Goal: Find specific page/section: Find specific page/section

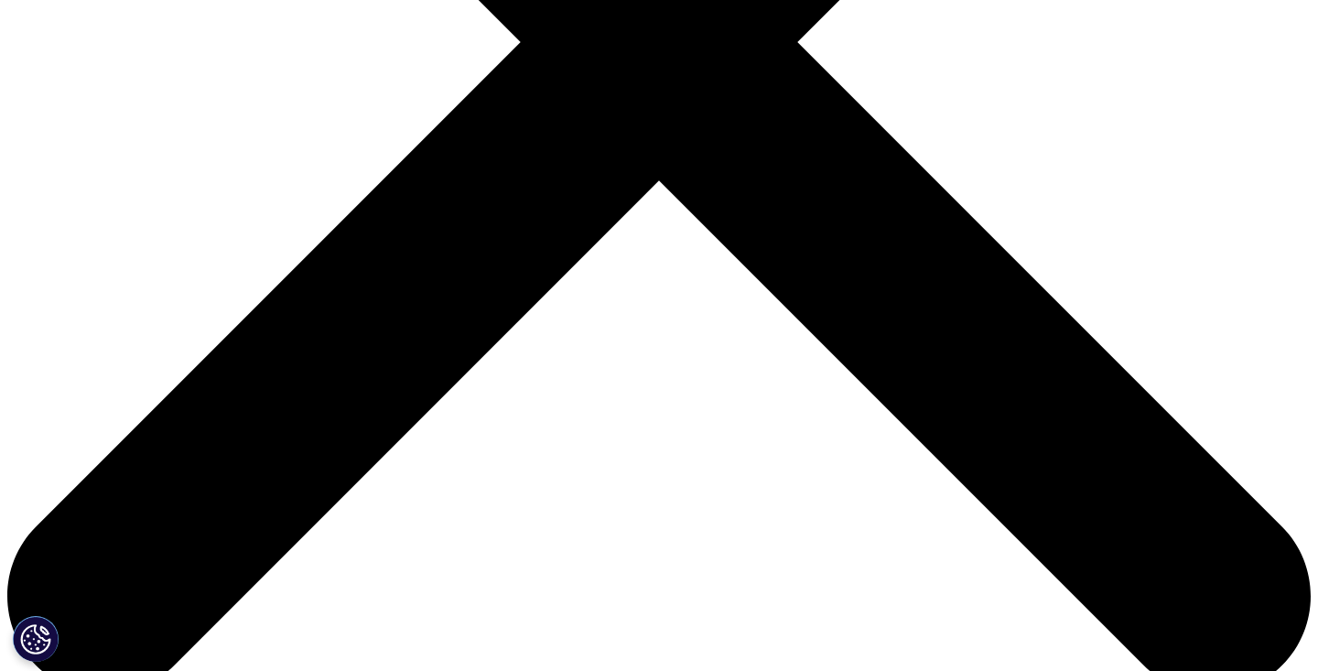
type input "log in"
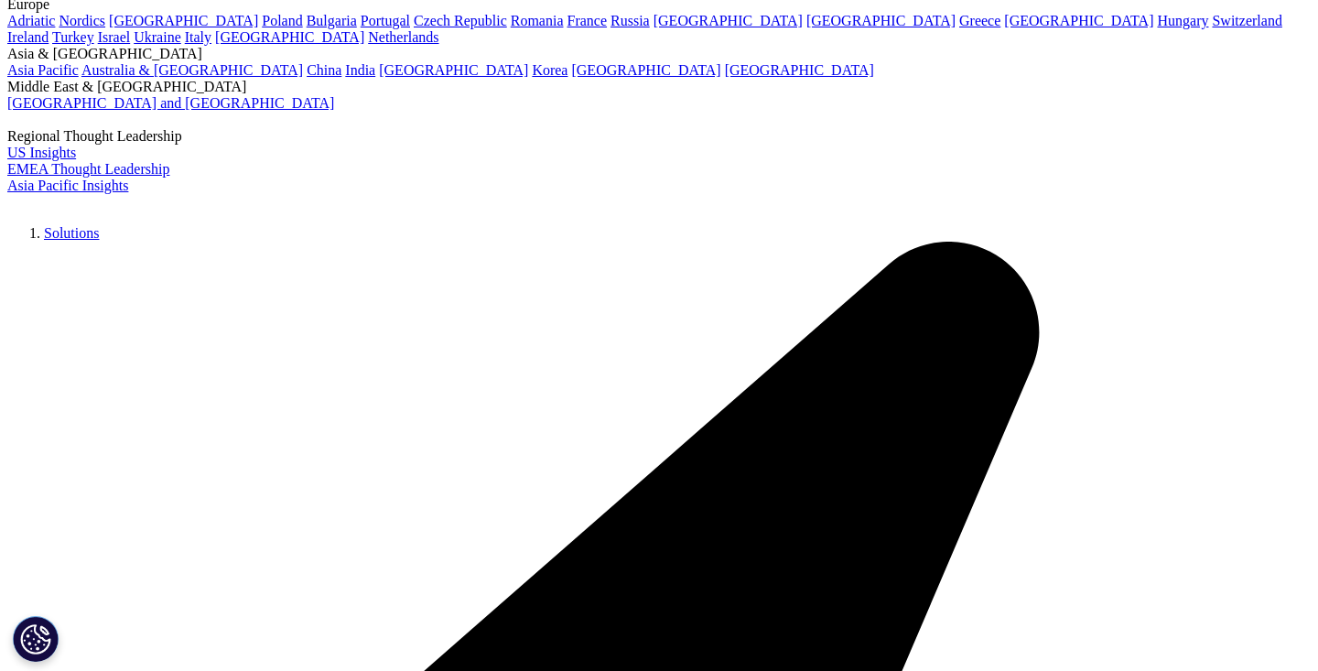
scroll to position [115, 0]
type input "log in"
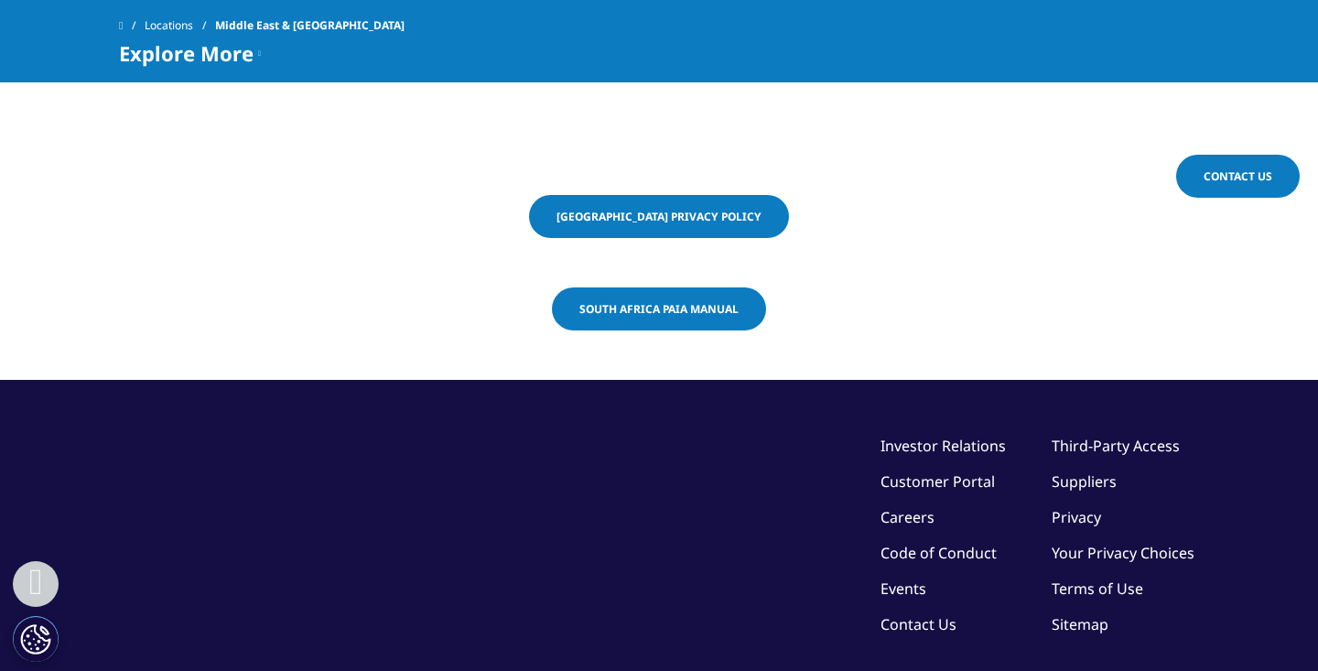
scroll to position [3527, 0]
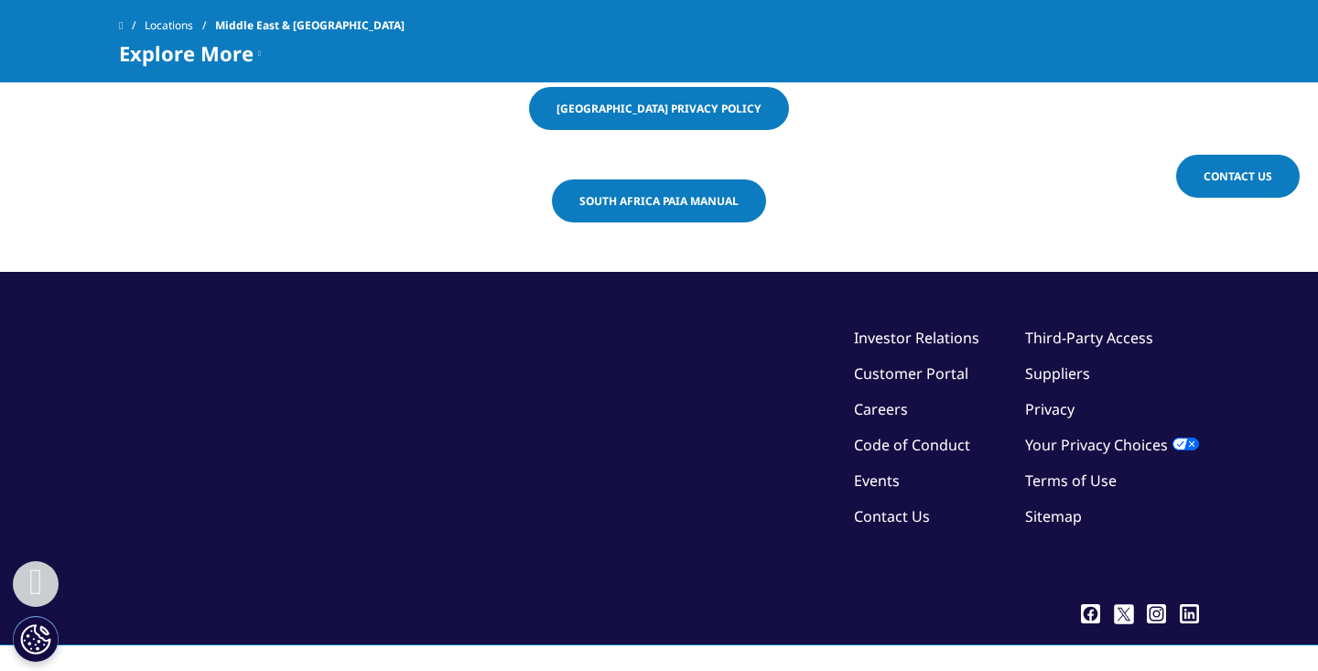
click at [888, 363] on link "Customer Portal" at bounding box center [911, 373] width 114 height 20
